Goal: Task Accomplishment & Management: Use online tool/utility

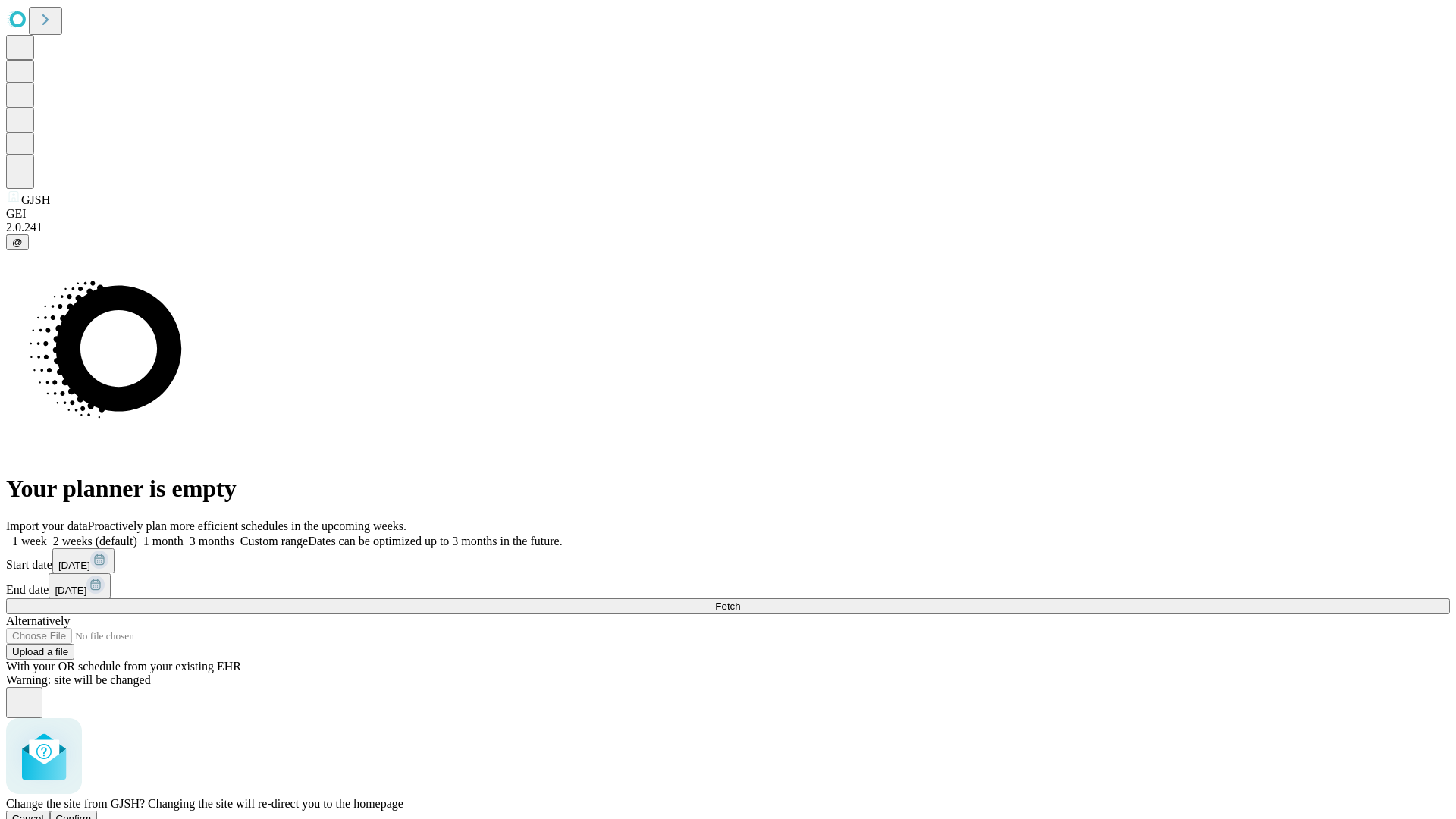
click at [92, 812] on span "Confirm" at bounding box center [74, 818] width 36 height 11
click at [47, 534] on label "1 week" at bounding box center [26, 541] width 41 height 13
click at [740, 600] on span "Fetch" at bounding box center [727, 606] width 25 height 11
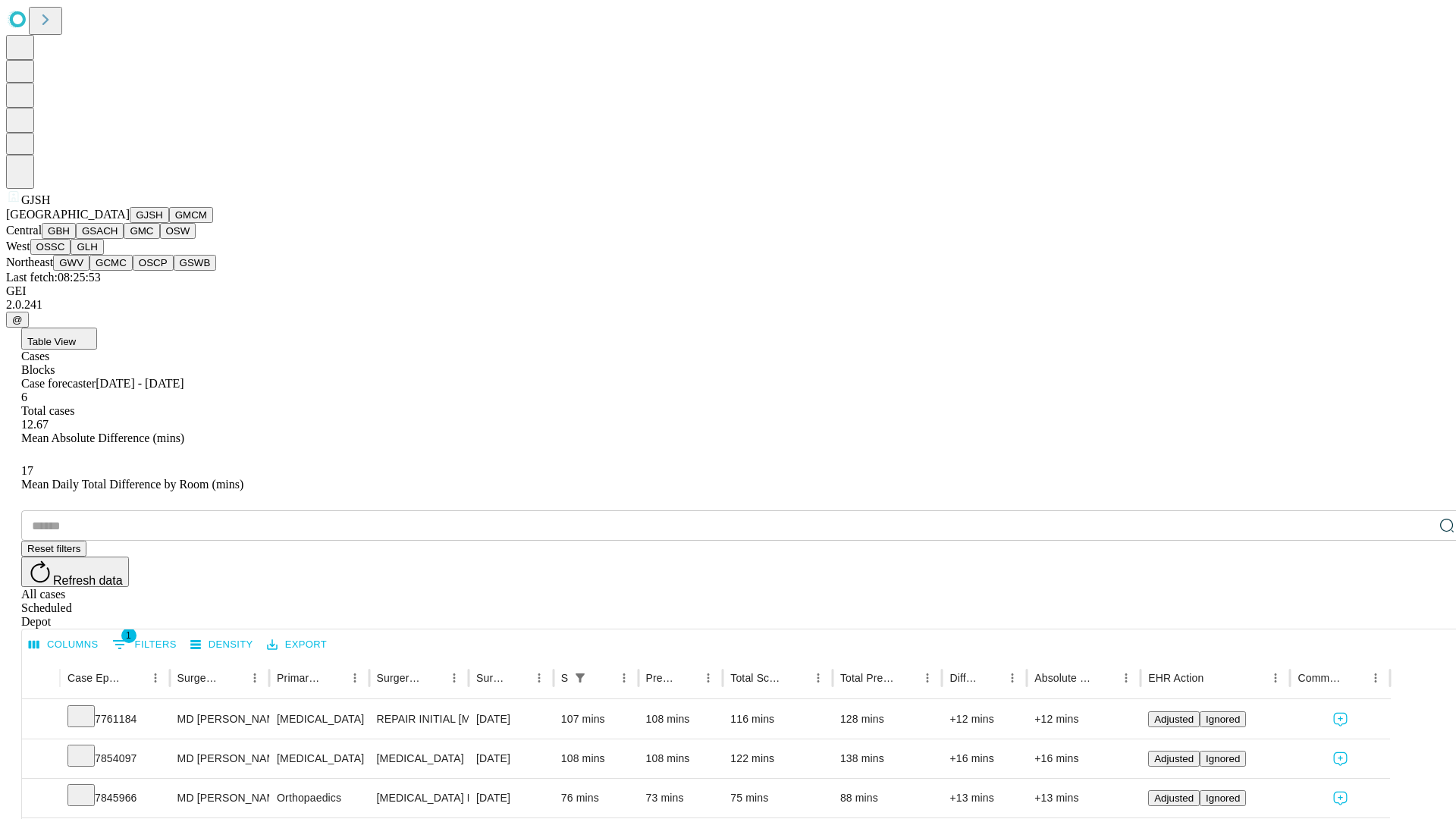
click at [169, 223] on button "GMCM" at bounding box center [191, 215] width 44 height 16
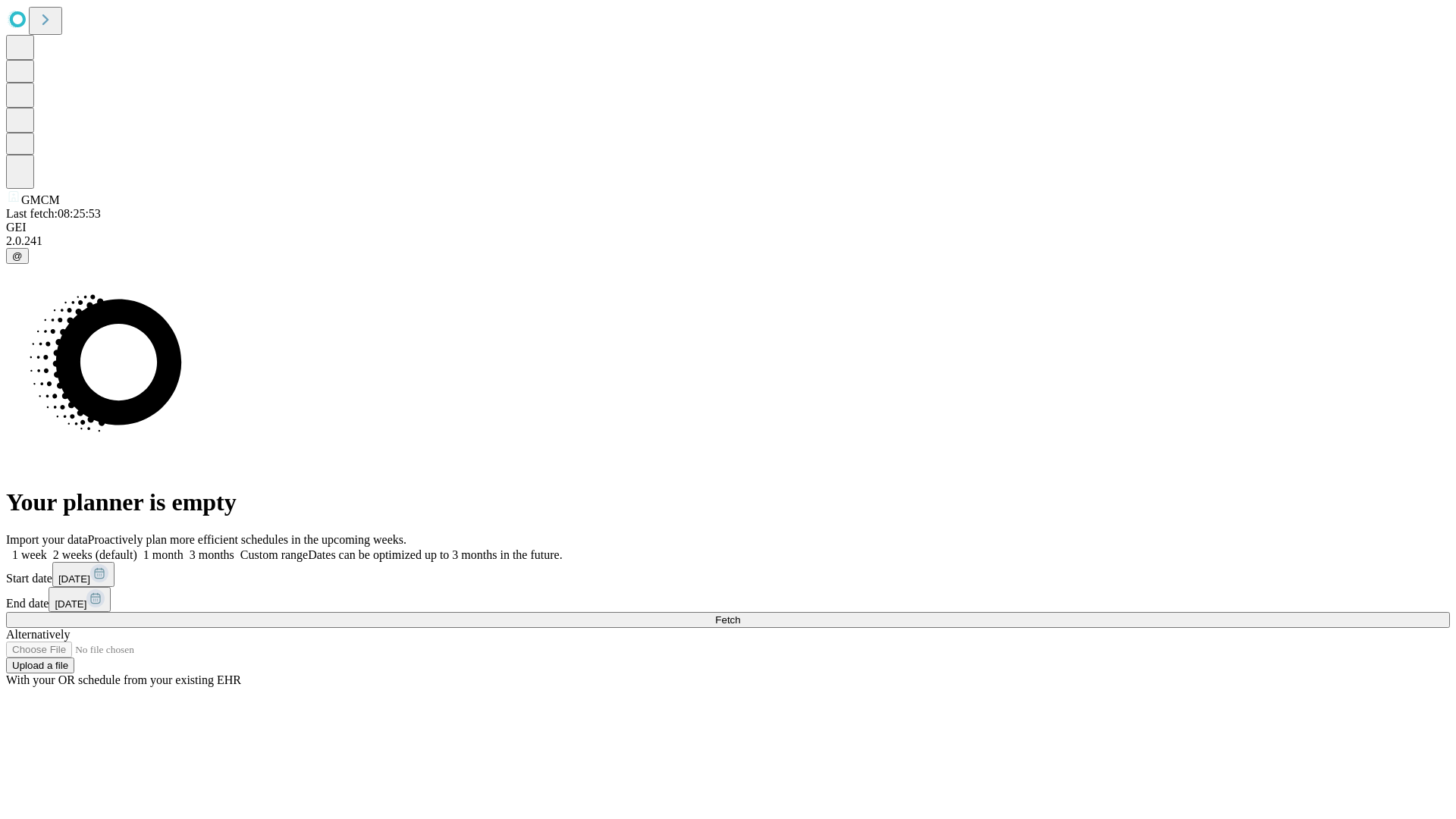
click at [47, 548] on label "1 week" at bounding box center [26, 555] width 41 height 13
click at [740, 614] on span "Fetch" at bounding box center [727, 620] width 25 height 11
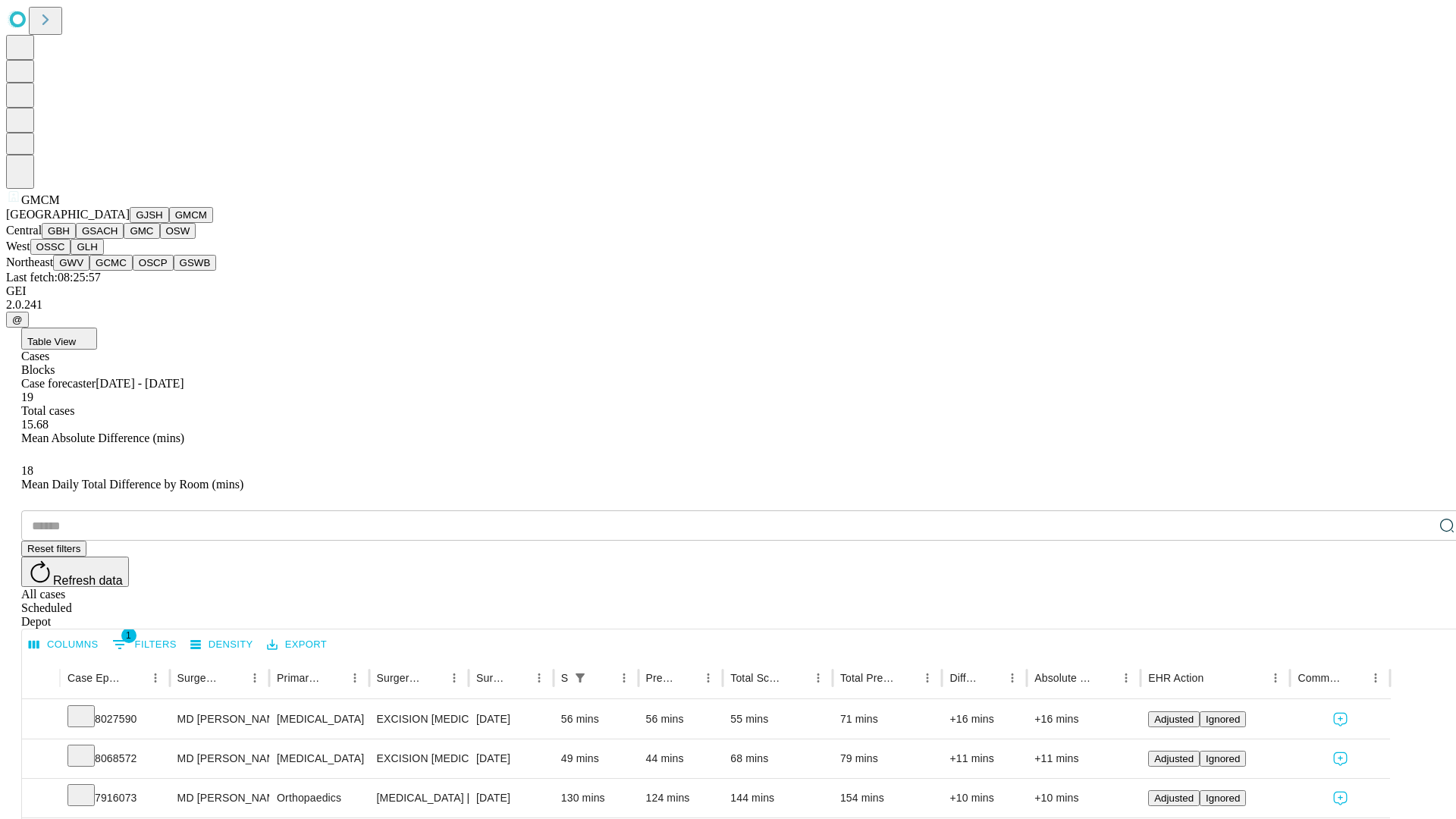
click at [76, 239] on button "GBH" at bounding box center [59, 231] width 34 height 16
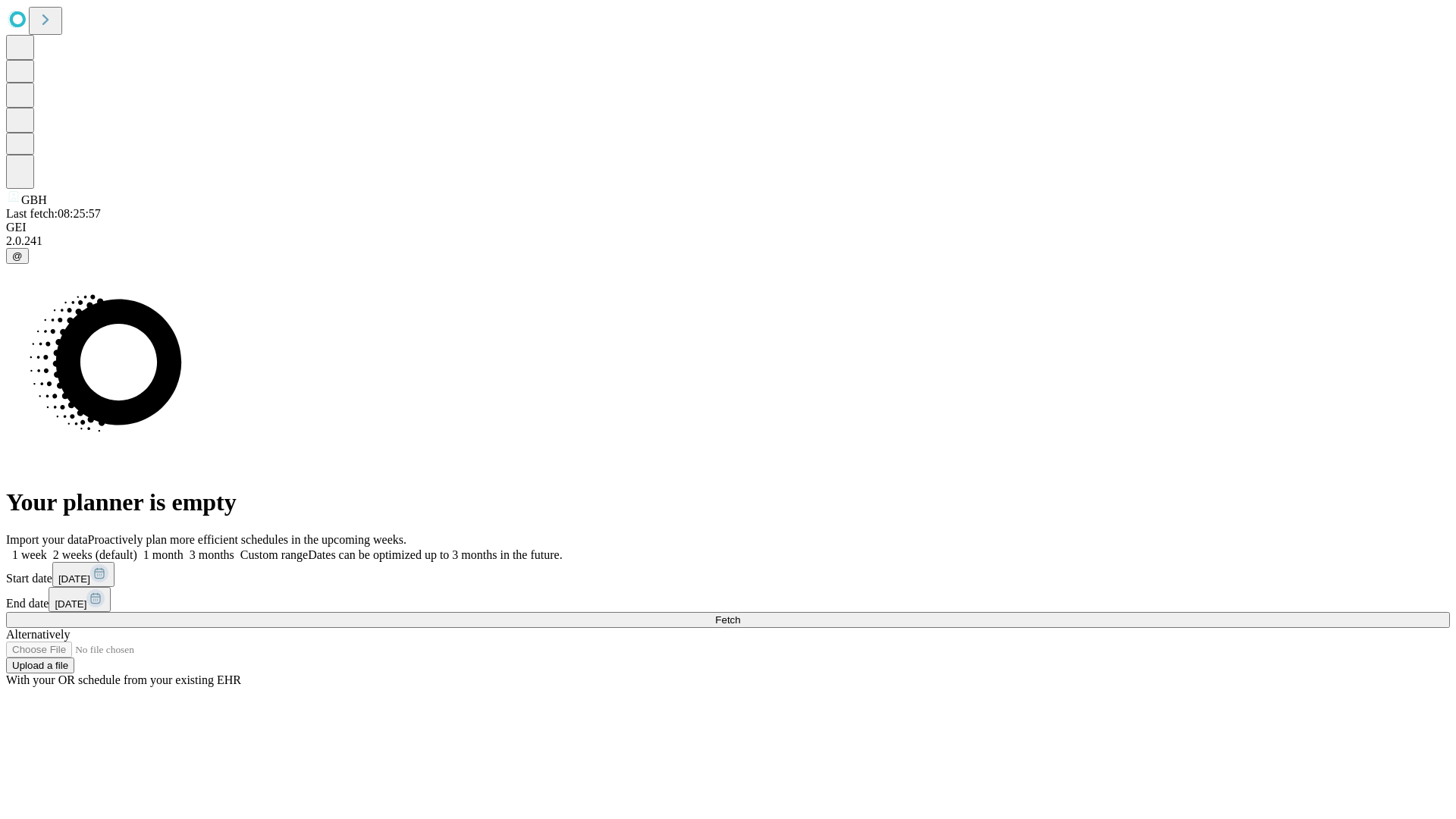
click at [47, 548] on label "1 week" at bounding box center [26, 555] width 41 height 13
click at [740, 614] on span "Fetch" at bounding box center [727, 620] width 25 height 11
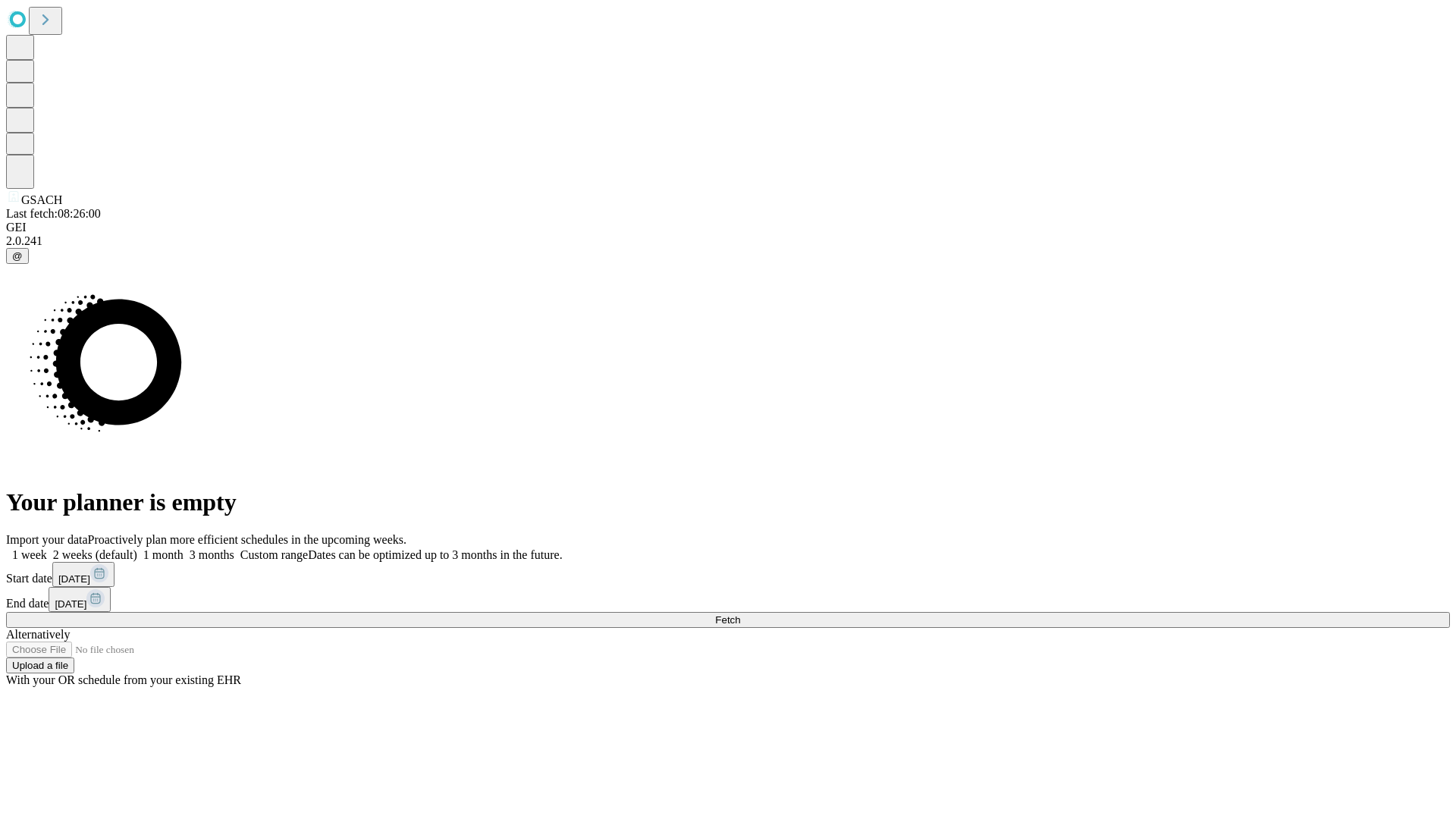
click at [47, 548] on label "1 week" at bounding box center [26, 555] width 41 height 13
click at [740, 614] on span "Fetch" at bounding box center [727, 620] width 25 height 11
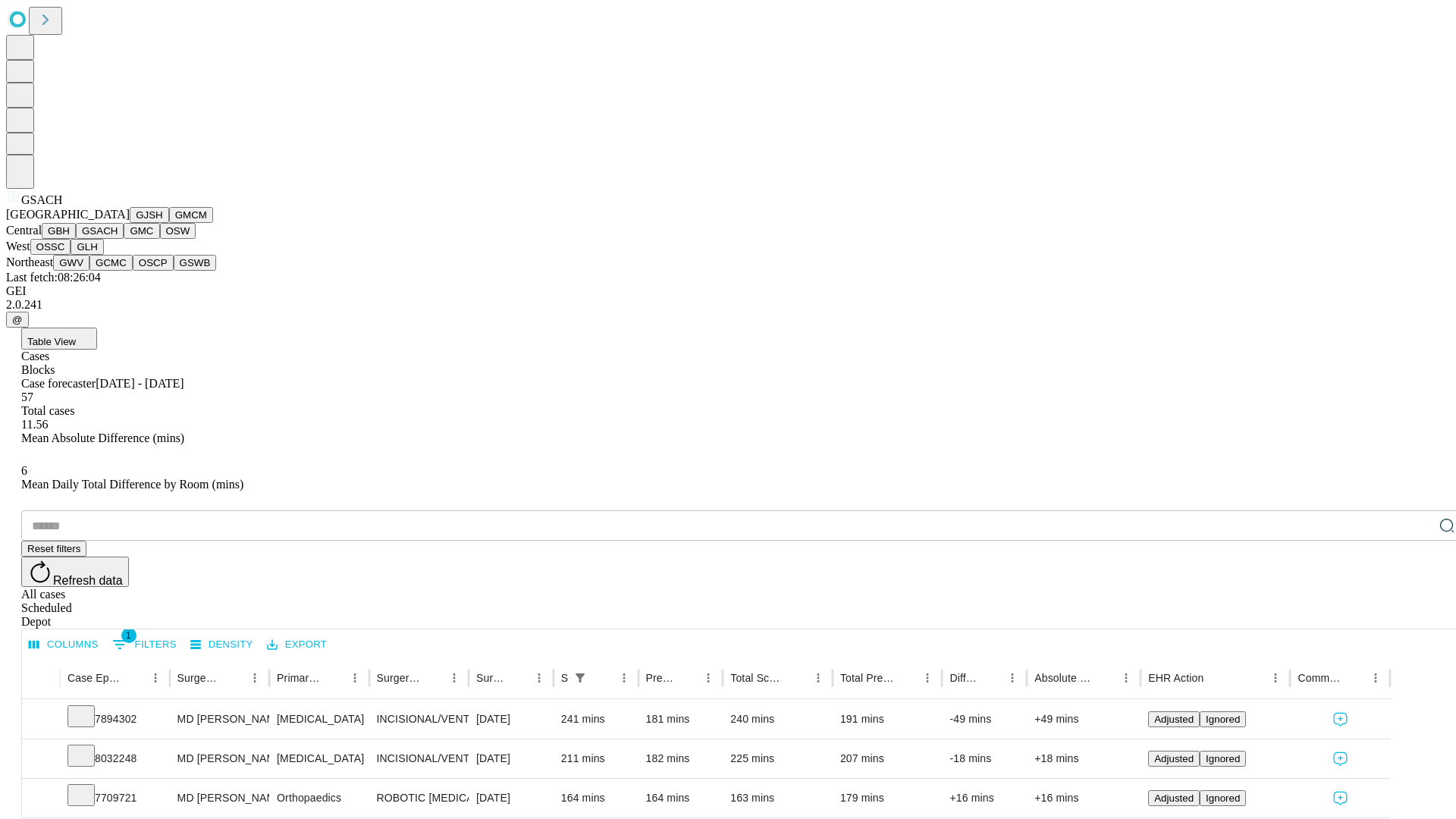
click at [124, 239] on button "GMC" at bounding box center [142, 231] width 36 height 16
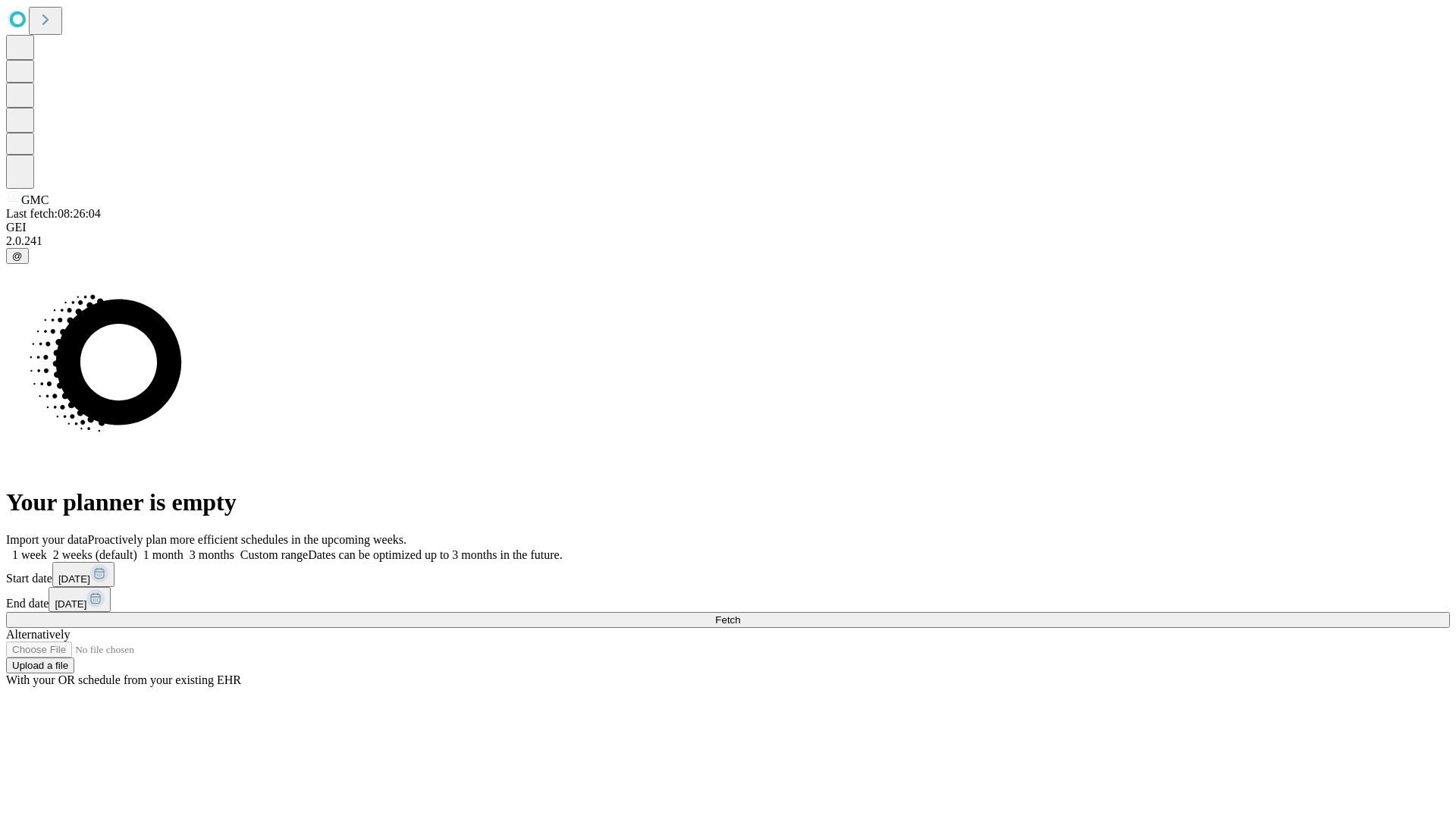
click at [47, 548] on label "1 week" at bounding box center [26, 555] width 41 height 13
click at [740, 614] on span "Fetch" at bounding box center [727, 620] width 25 height 11
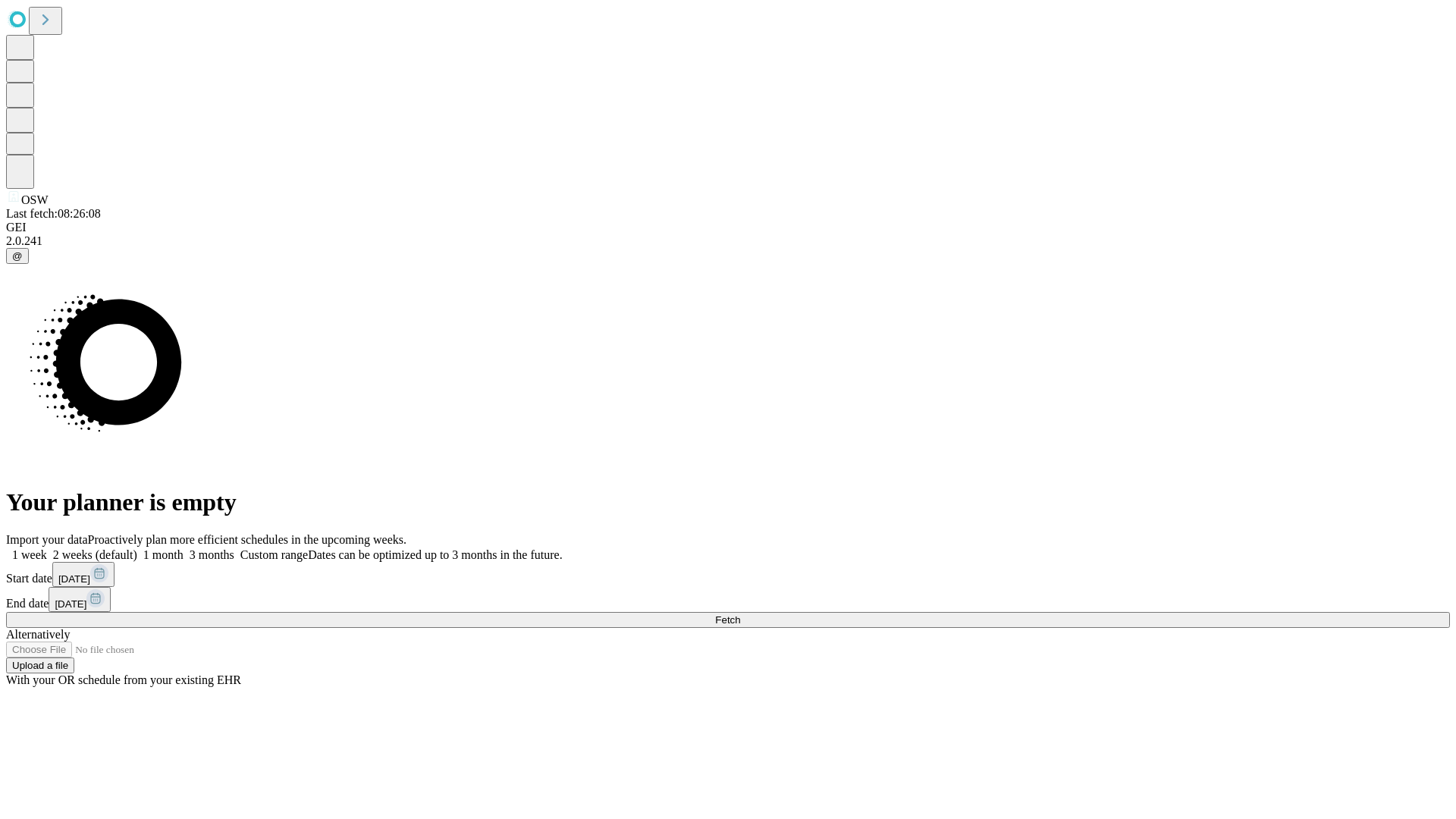
click at [740, 614] on span "Fetch" at bounding box center [727, 620] width 25 height 11
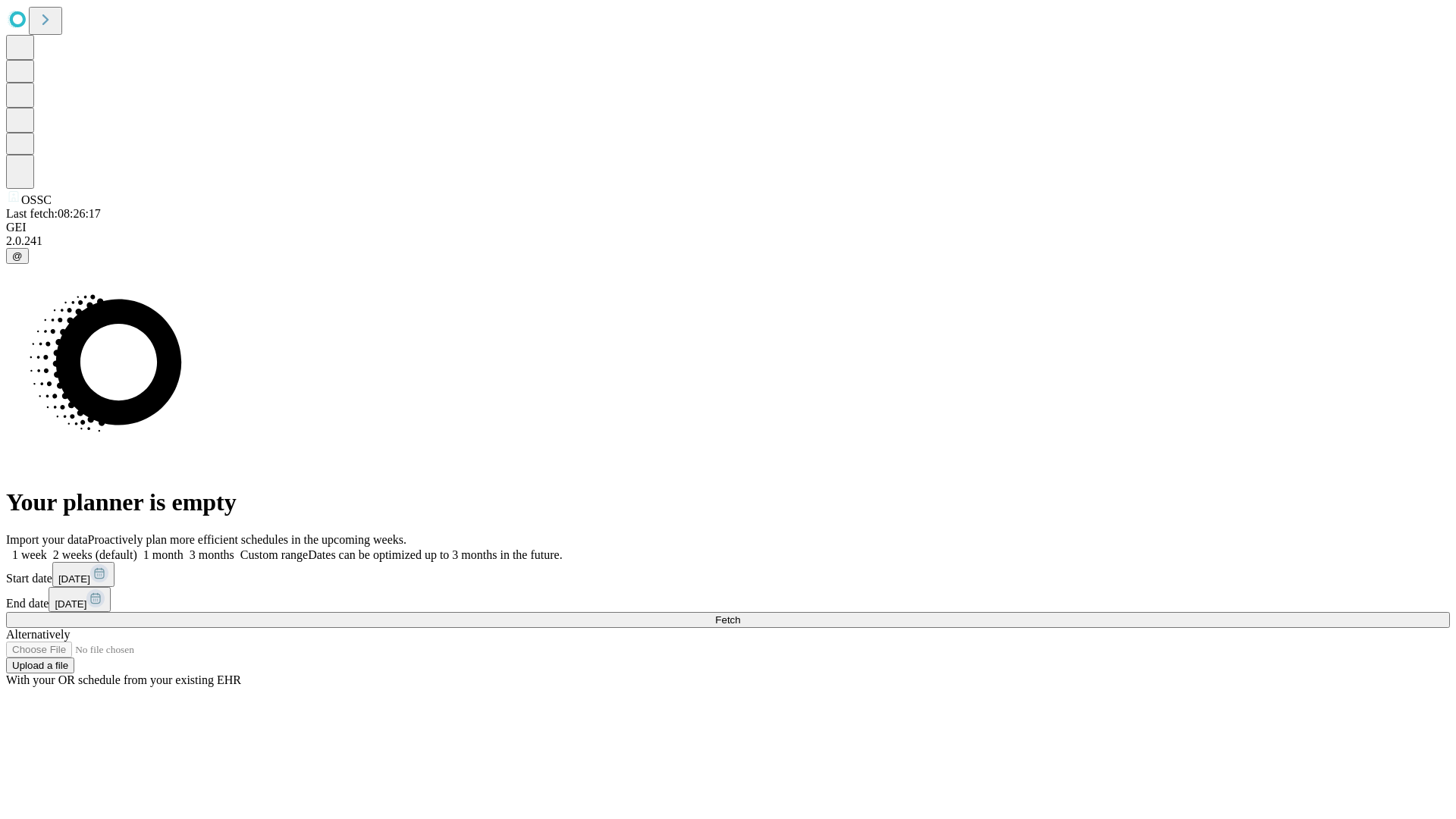
click at [47, 548] on label "1 week" at bounding box center [26, 555] width 41 height 13
click at [740, 614] on span "Fetch" at bounding box center [727, 620] width 25 height 11
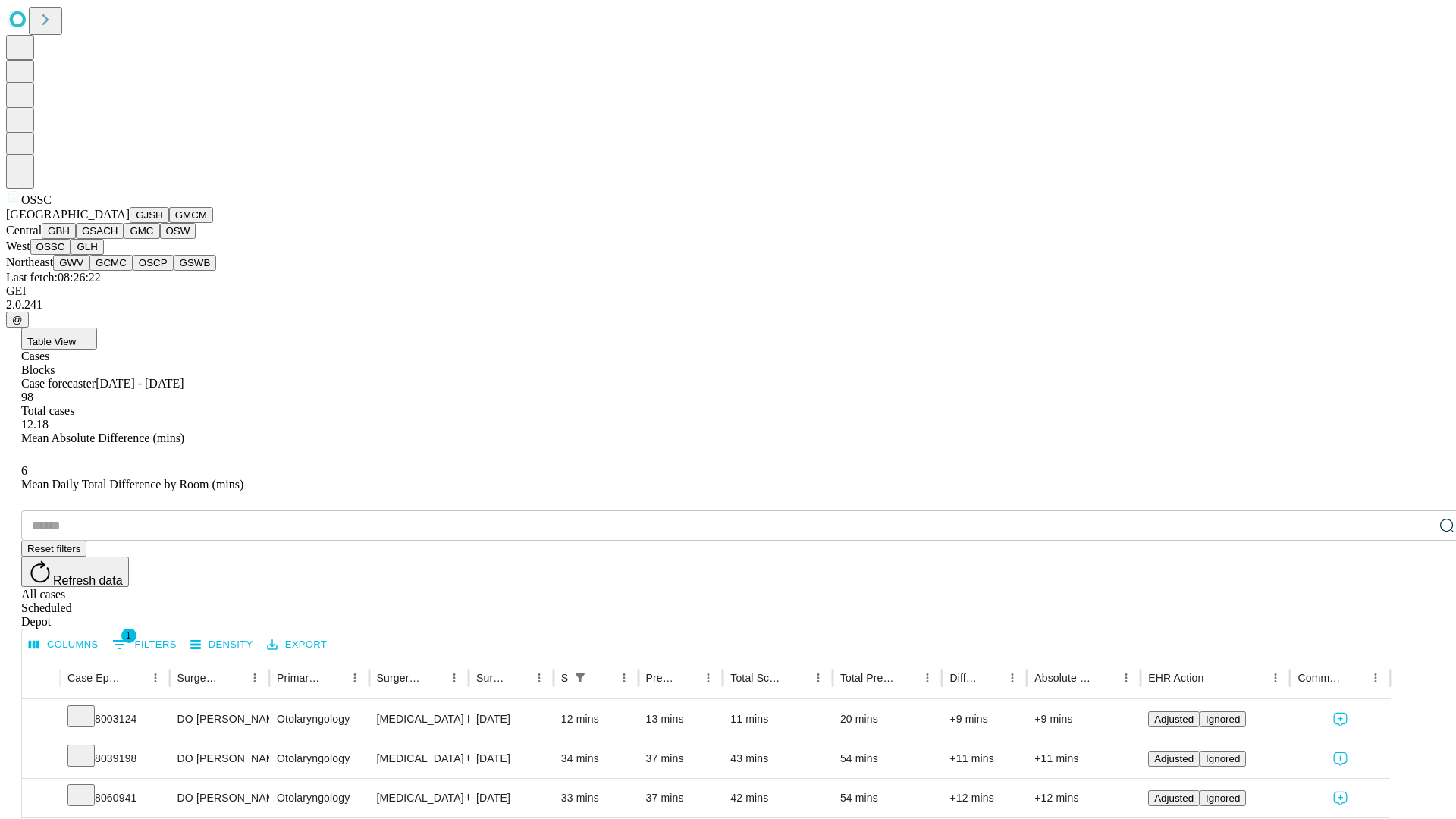
click at [103, 255] on button "GLH" at bounding box center [87, 247] width 33 height 16
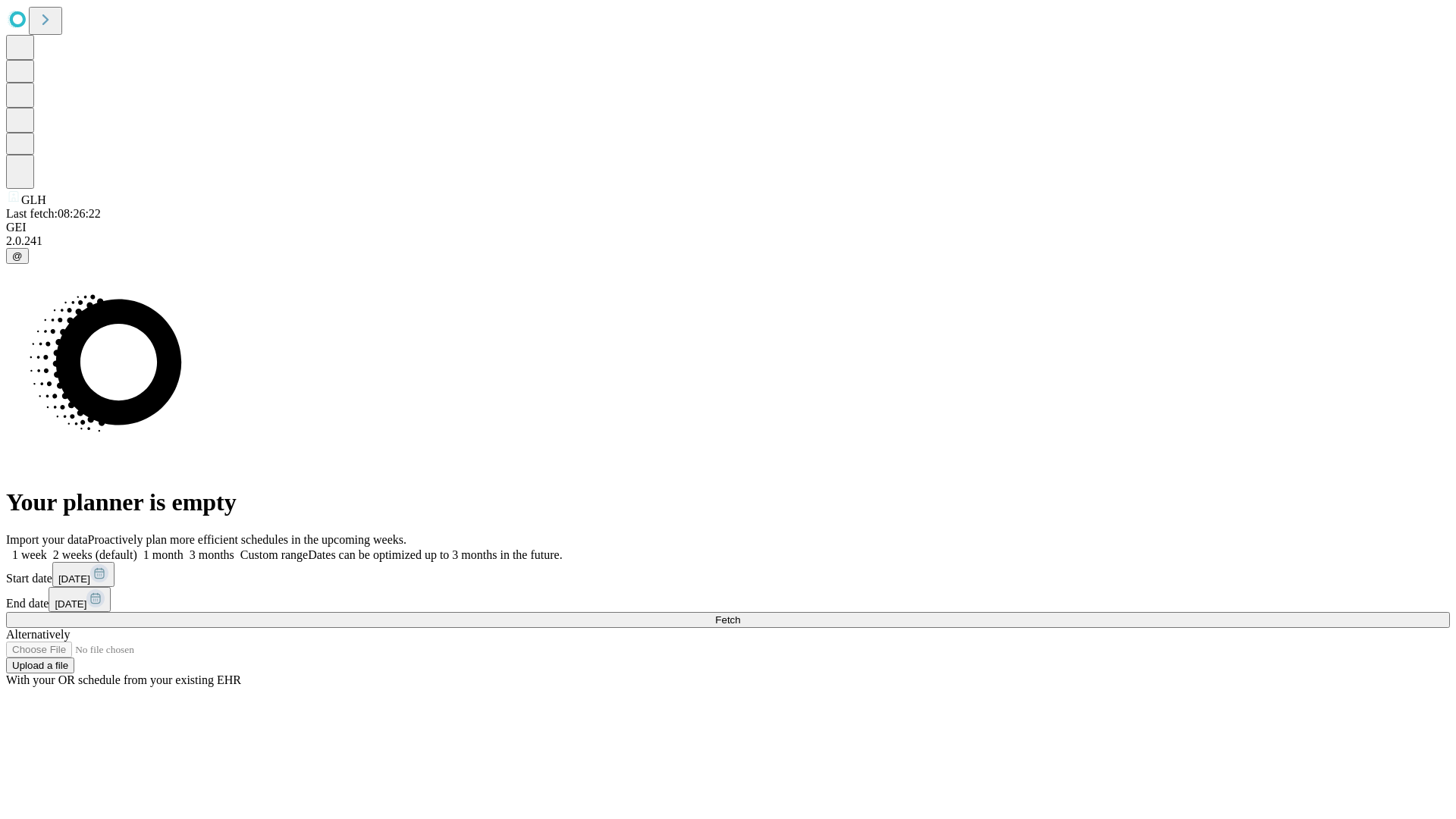
click at [740, 614] on span "Fetch" at bounding box center [727, 620] width 25 height 11
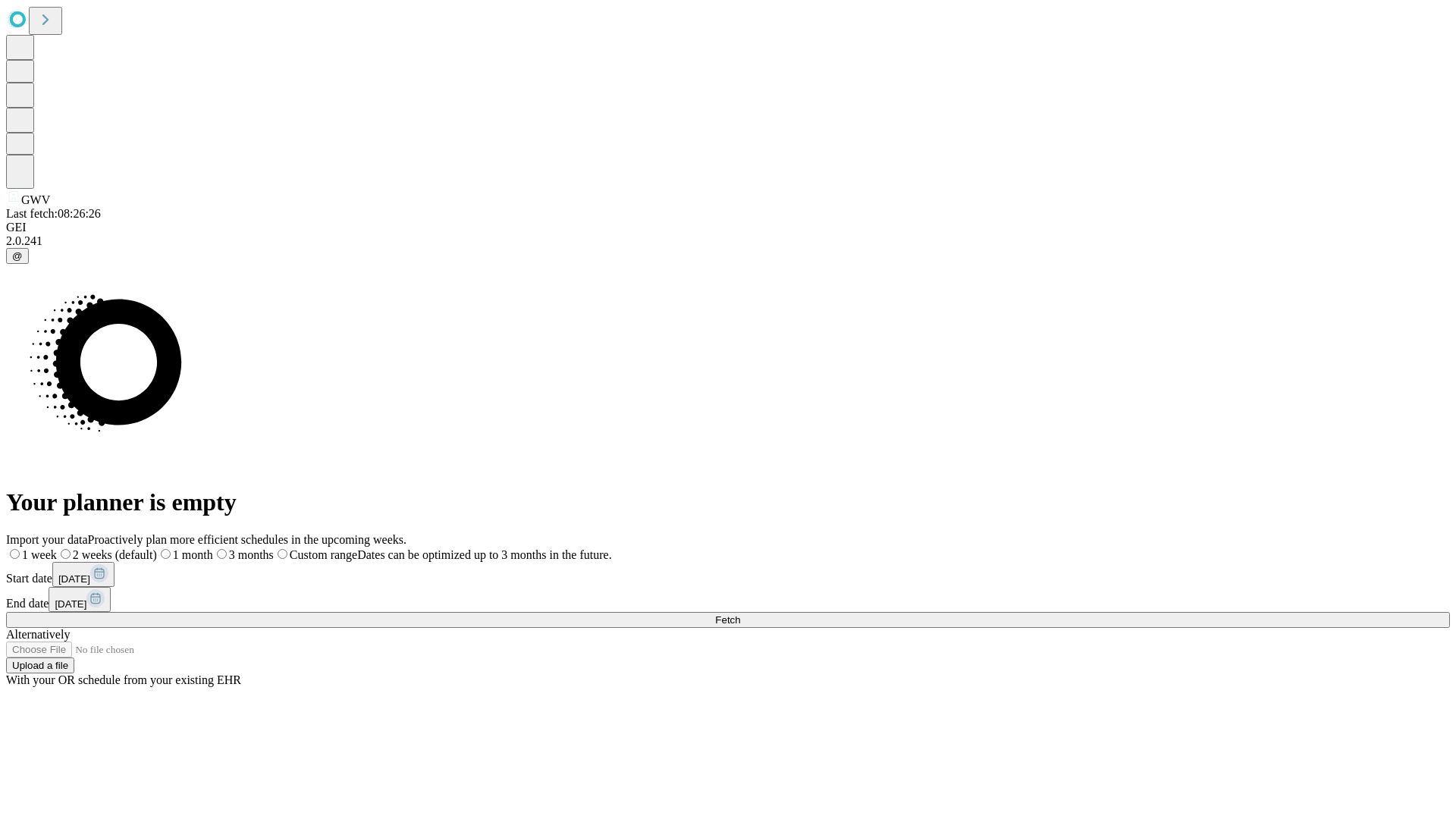
click at [57, 548] on label "1 week" at bounding box center [31, 555] width 50 height 13
click at [740, 614] on span "Fetch" at bounding box center [727, 620] width 25 height 11
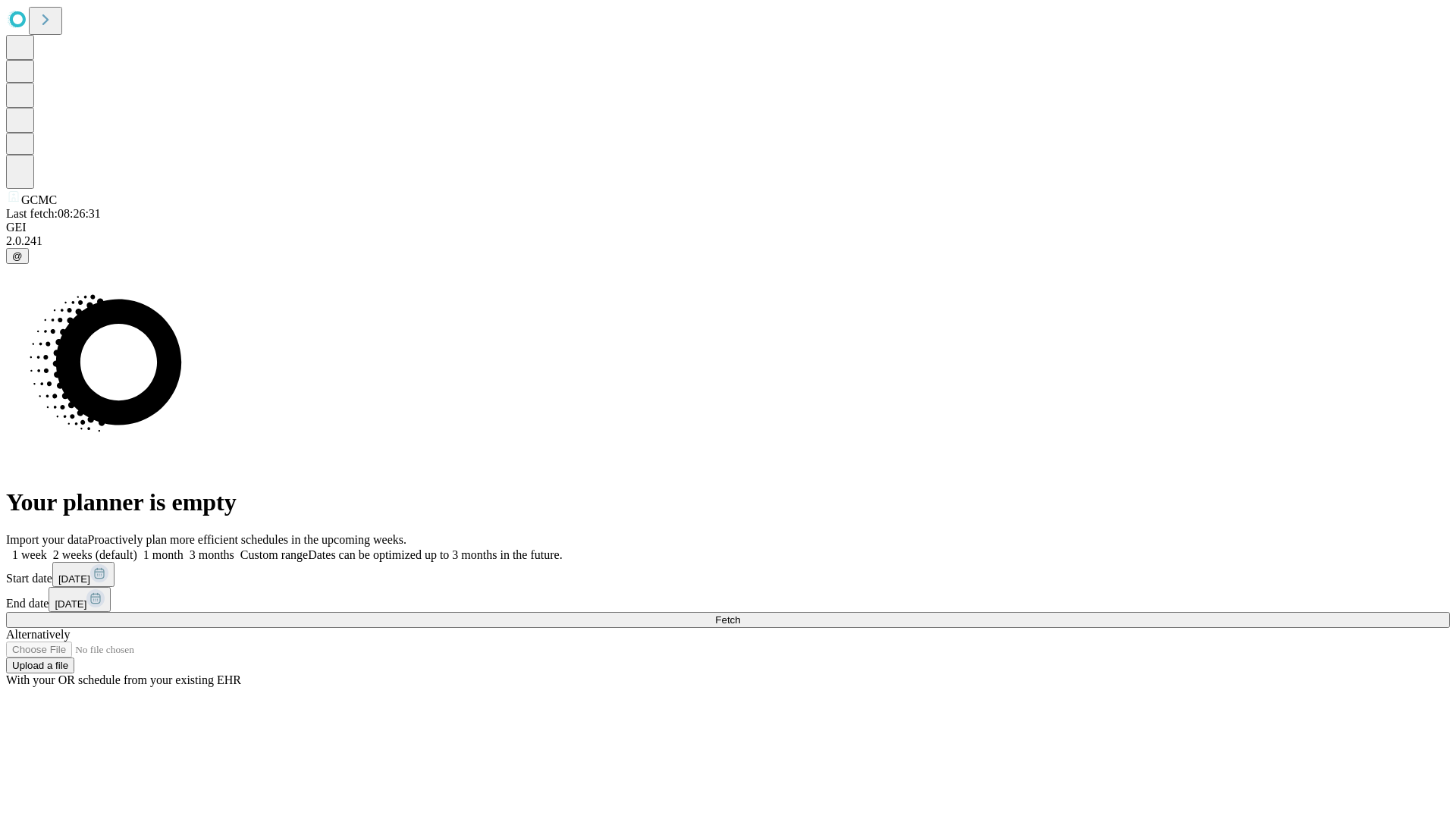
click at [47, 548] on label "1 week" at bounding box center [26, 555] width 41 height 13
click at [740, 614] on span "Fetch" at bounding box center [727, 620] width 25 height 11
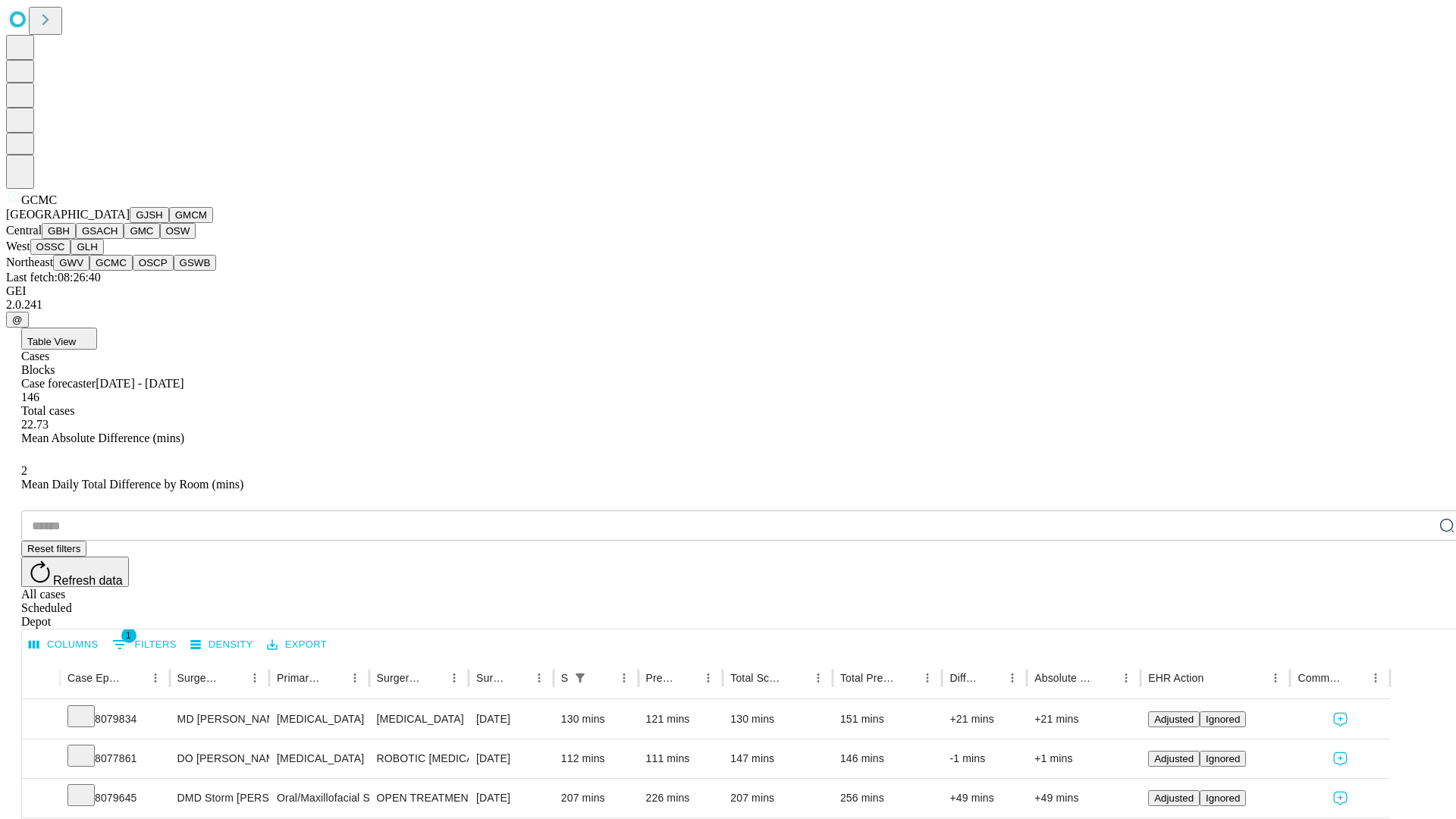
click at [133, 271] on button "OSCP" at bounding box center [153, 263] width 41 height 16
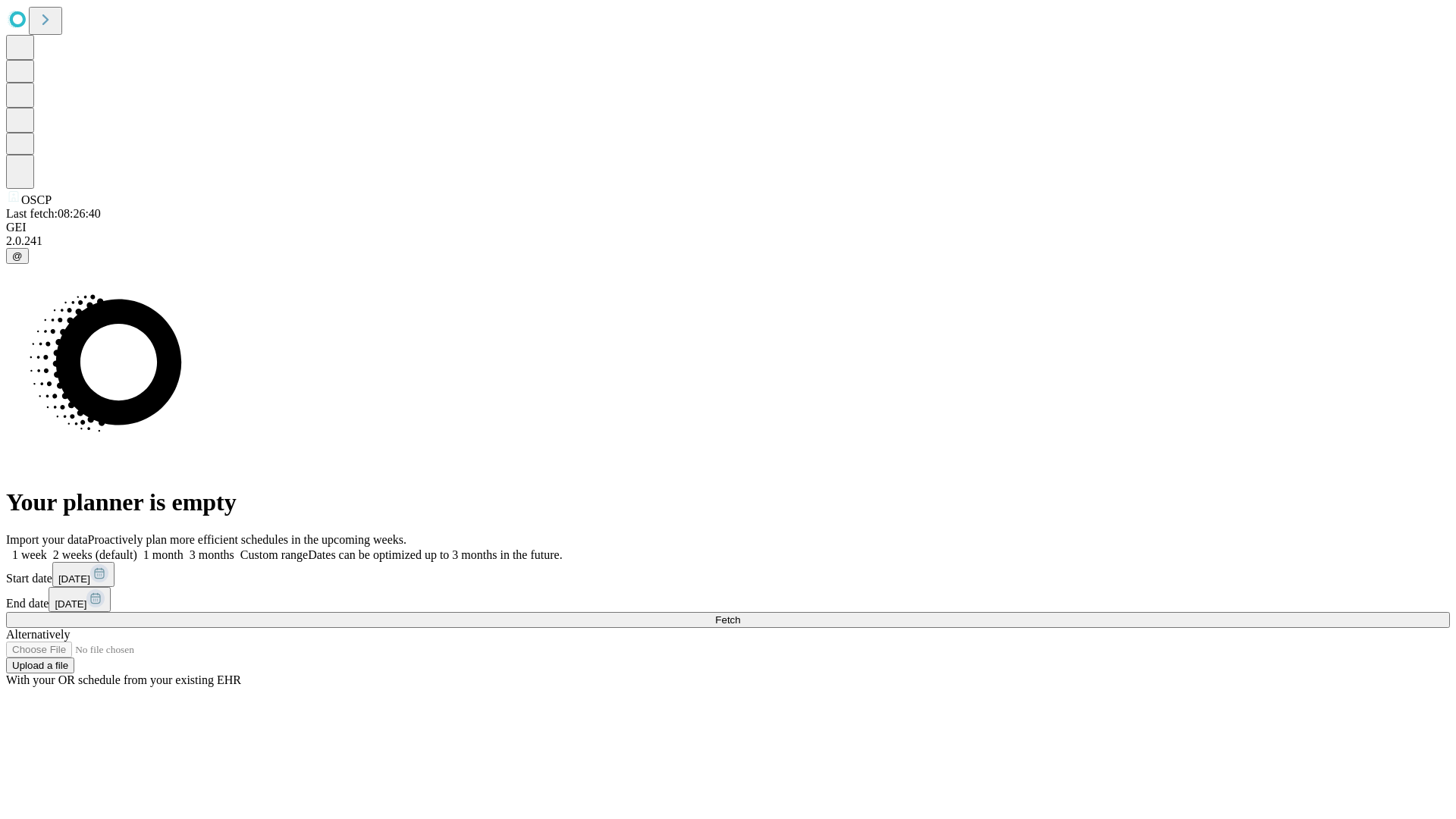
click at [47, 548] on label "1 week" at bounding box center [26, 555] width 41 height 13
click at [740, 614] on span "Fetch" at bounding box center [727, 620] width 25 height 11
click at [47, 548] on label "1 week" at bounding box center [26, 555] width 41 height 13
click at [740, 614] on span "Fetch" at bounding box center [727, 620] width 25 height 11
